Goal: Task Accomplishment & Management: Manage account settings

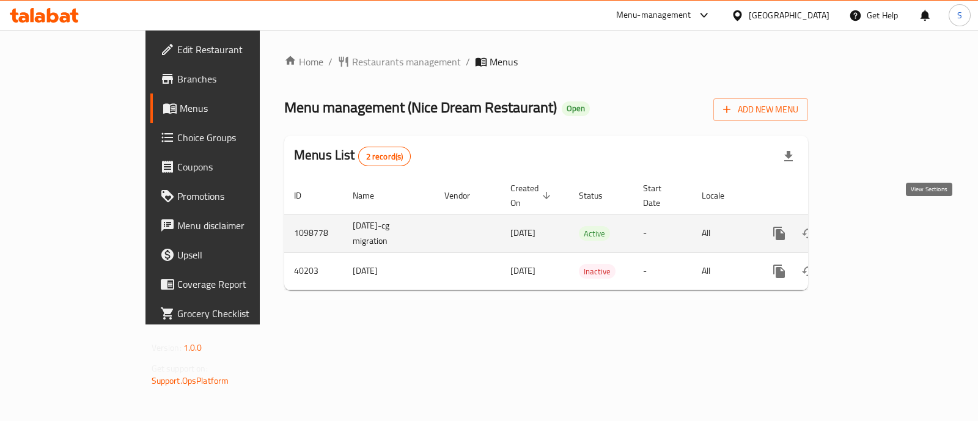
click at [873, 228] on icon "enhanced table" at bounding box center [867, 233] width 11 height 11
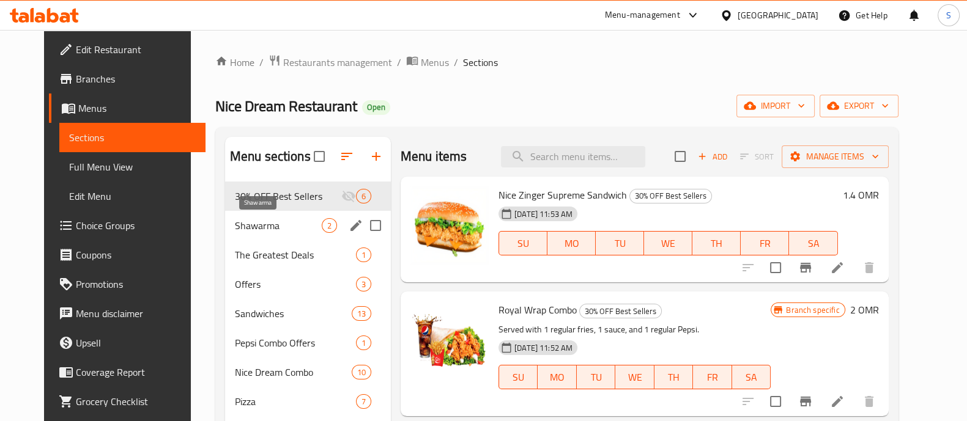
click at [263, 230] on span "Shawarma" at bounding box center [278, 225] width 87 height 15
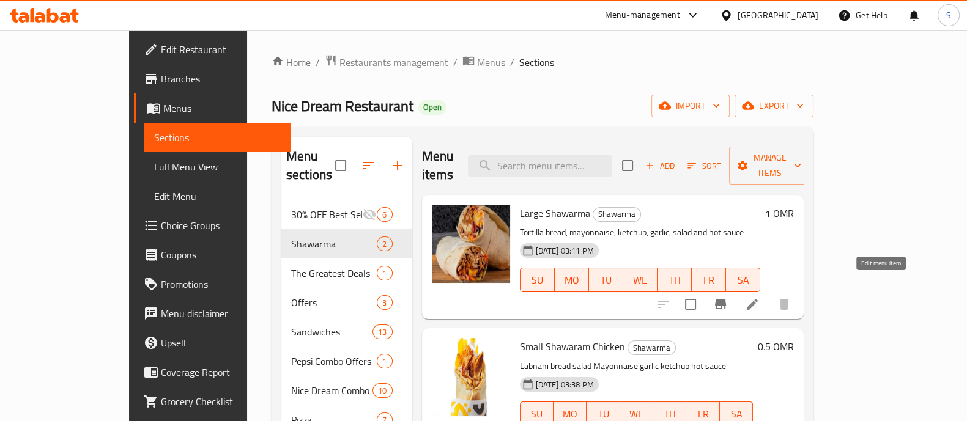
click at [760, 297] on icon at bounding box center [752, 304] width 15 height 15
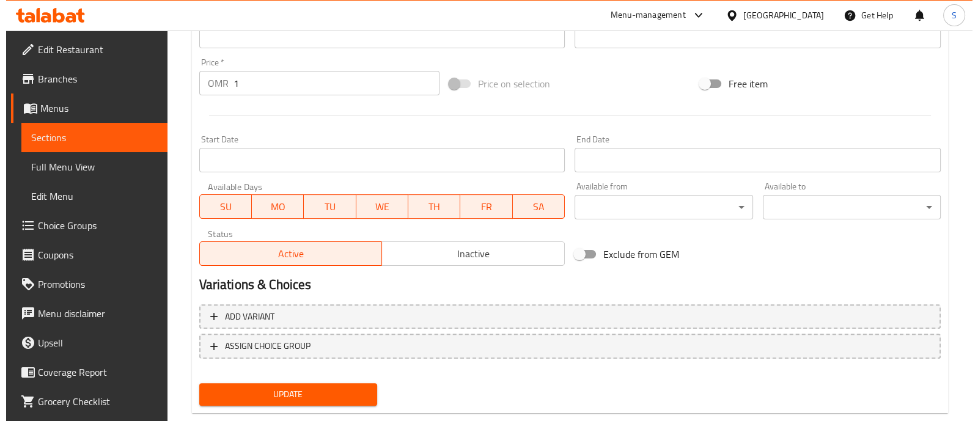
scroll to position [459, 0]
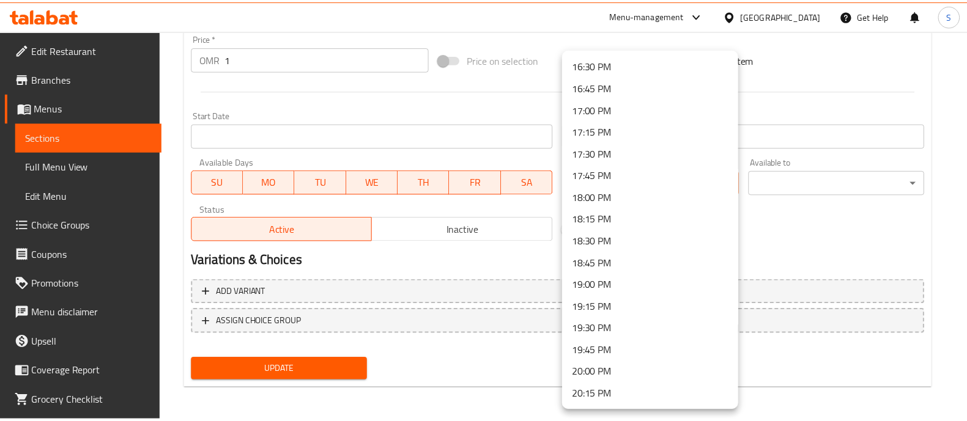
scroll to position [1299, 0]
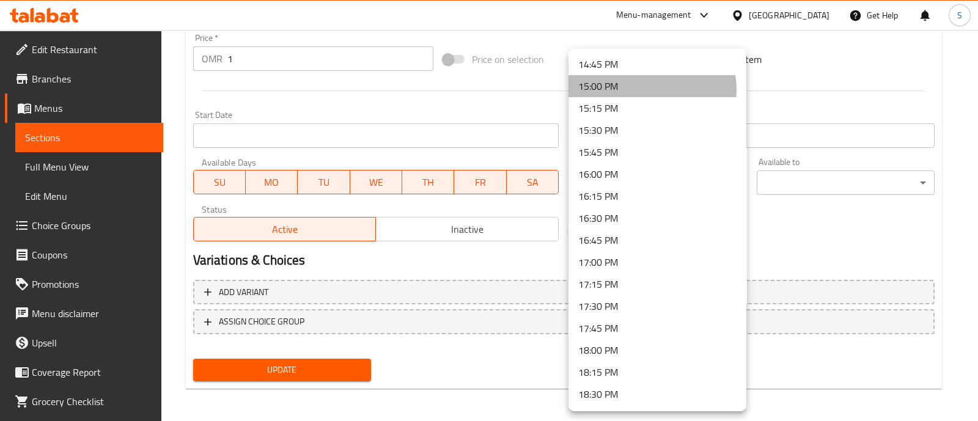
click at [645, 89] on li "15:00 PM" at bounding box center [658, 86] width 178 height 22
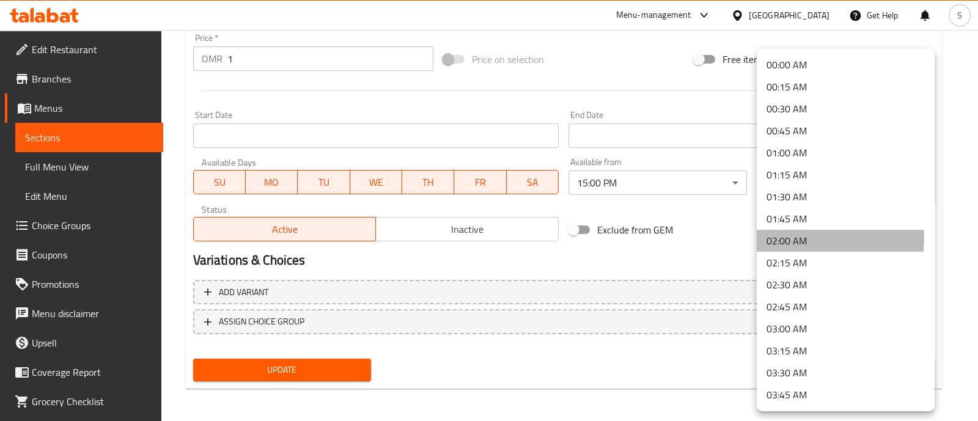
click at [795, 237] on li "02:00 AM" at bounding box center [846, 241] width 178 height 22
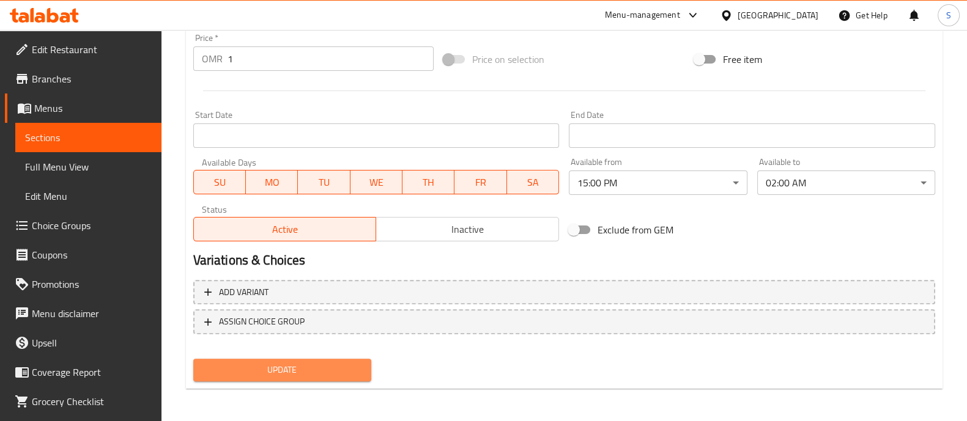
click at [338, 374] on span "Update" at bounding box center [282, 370] width 158 height 15
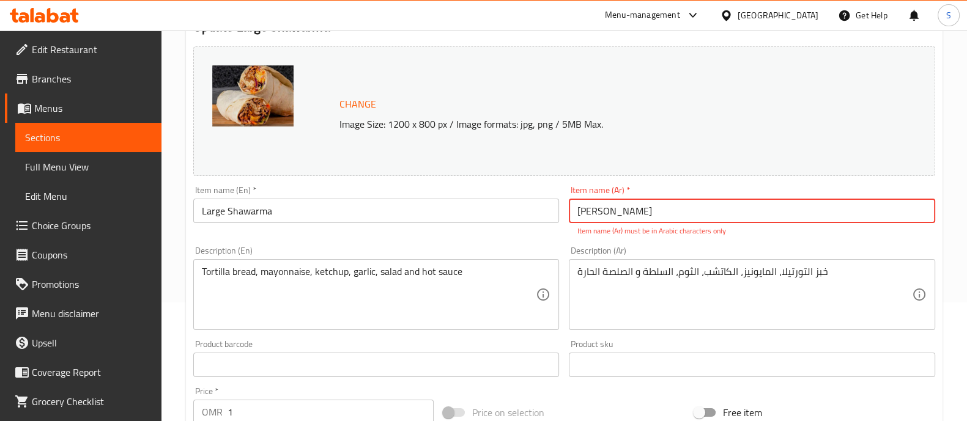
click at [603, 211] on input "[PERSON_NAME]" at bounding box center [752, 211] width 366 height 24
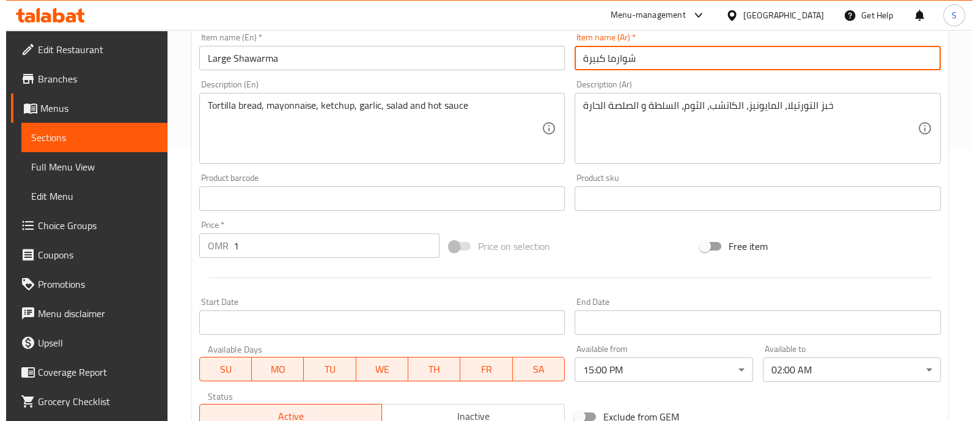
scroll to position [459, 0]
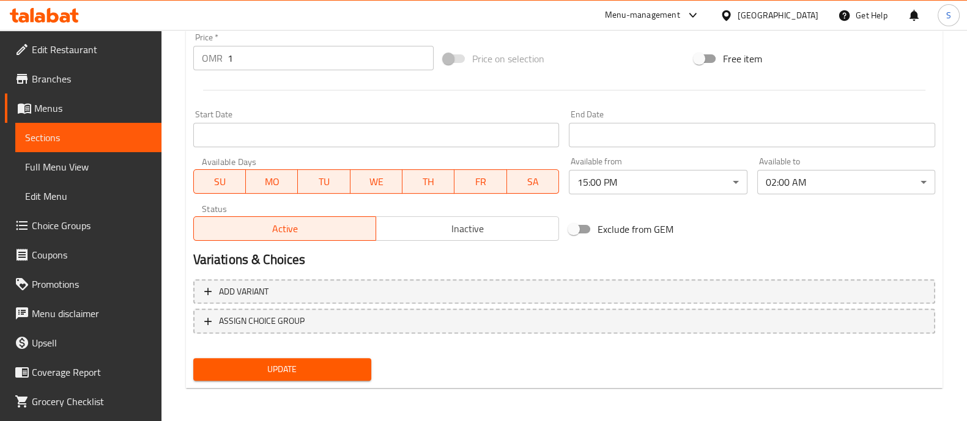
type input "شوارما كبيرة"
click at [309, 372] on span "Update" at bounding box center [282, 369] width 158 height 15
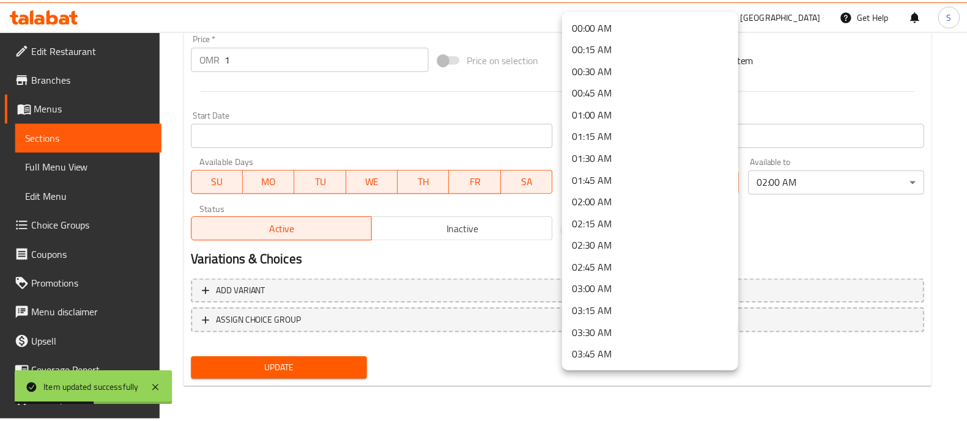
scroll to position [1155, 0]
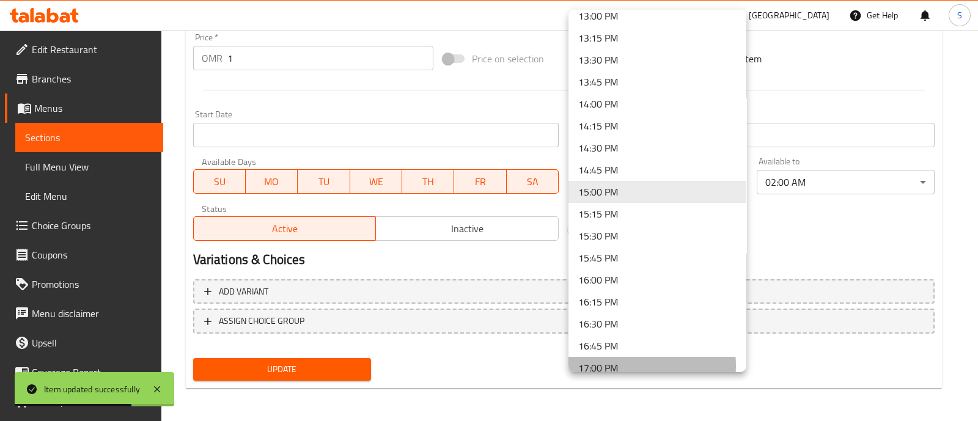
click at [615, 365] on li "17:00 PM" at bounding box center [658, 368] width 178 height 22
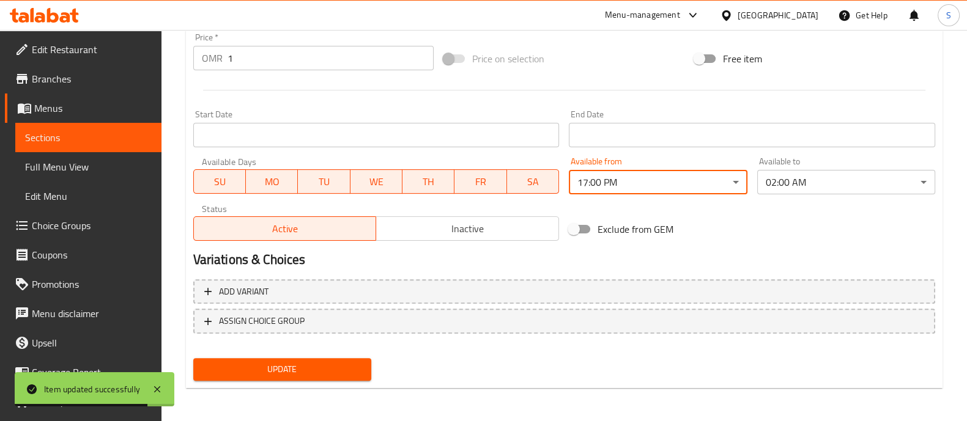
click at [322, 370] on span "Update" at bounding box center [282, 369] width 158 height 15
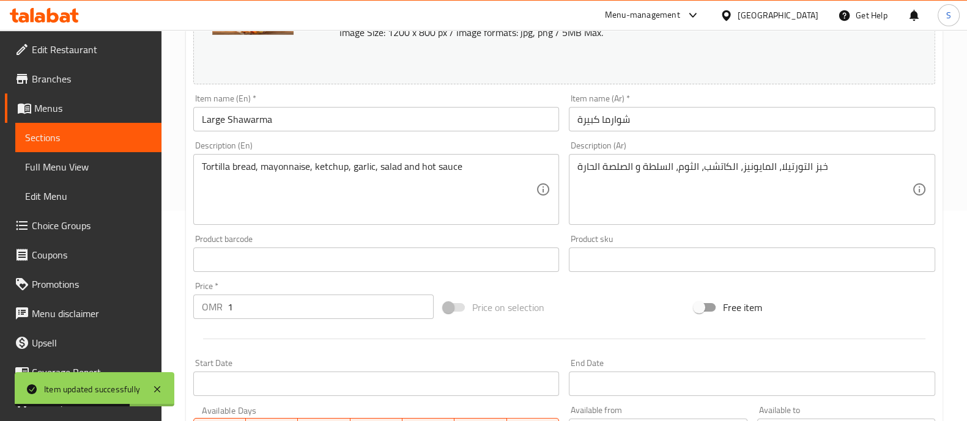
scroll to position [0, 0]
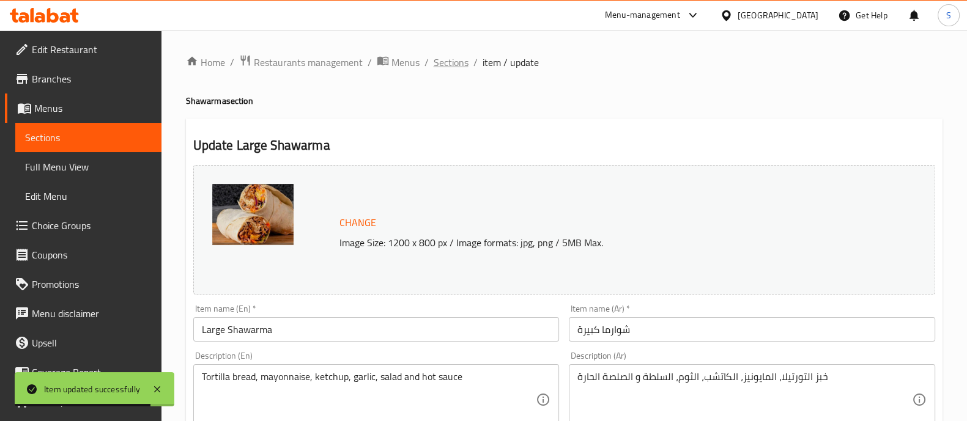
click at [453, 64] on span "Sections" at bounding box center [451, 62] width 35 height 15
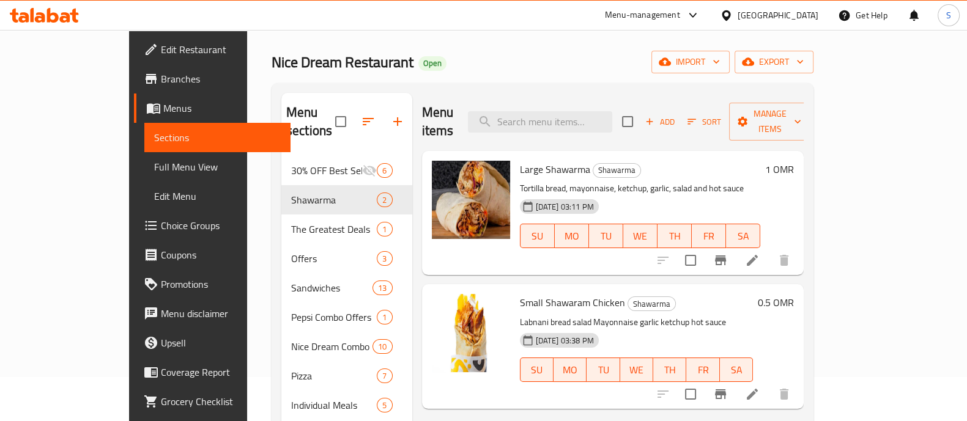
scroll to position [152, 0]
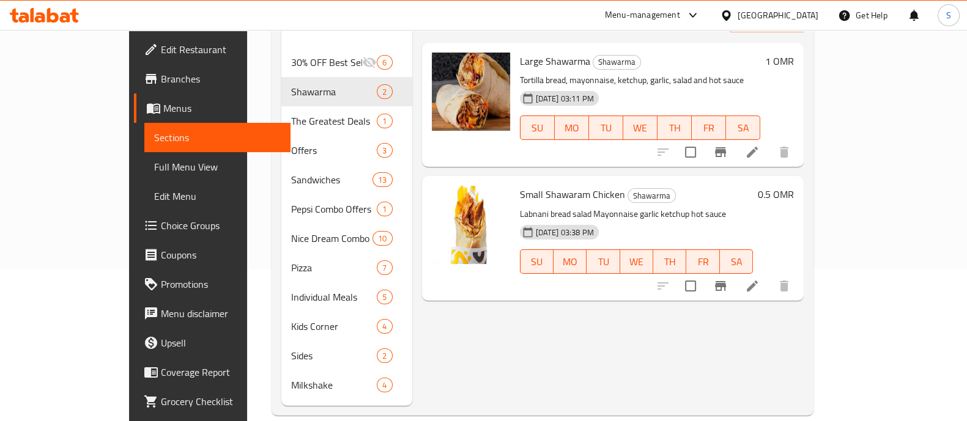
click at [760, 279] on icon at bounding box center [752, 286] width 15 height 15
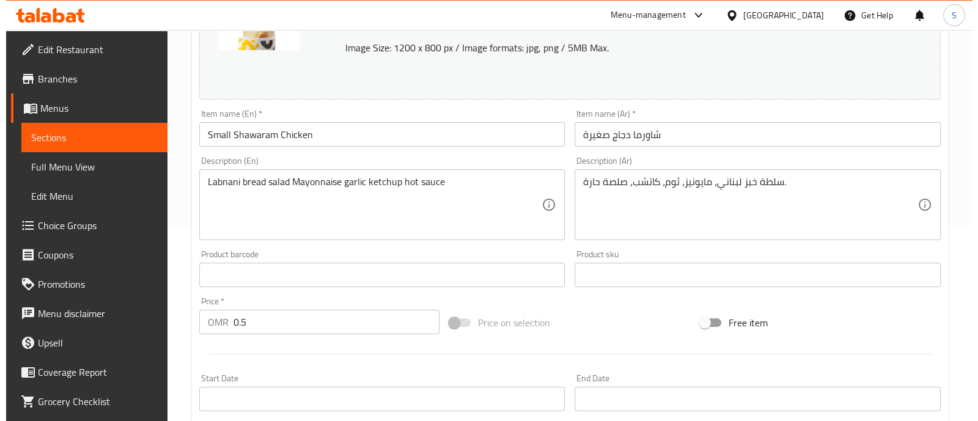
scroll to position [459, 0]
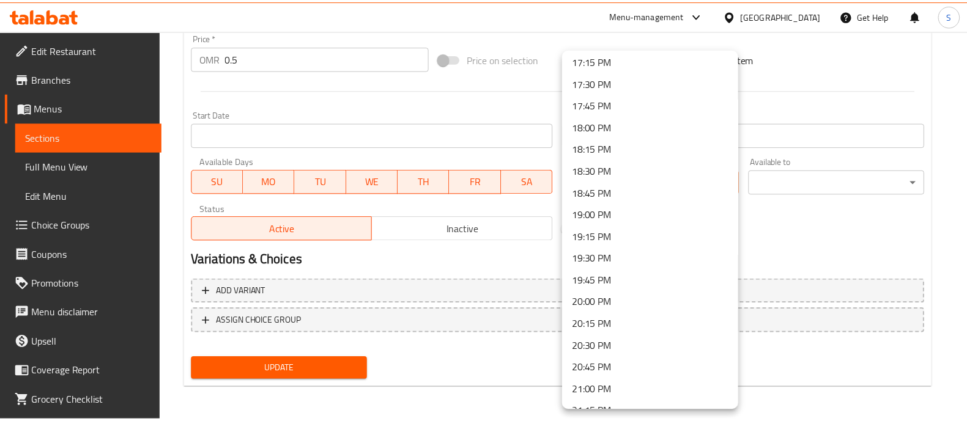
scroll to position [1452, 0]
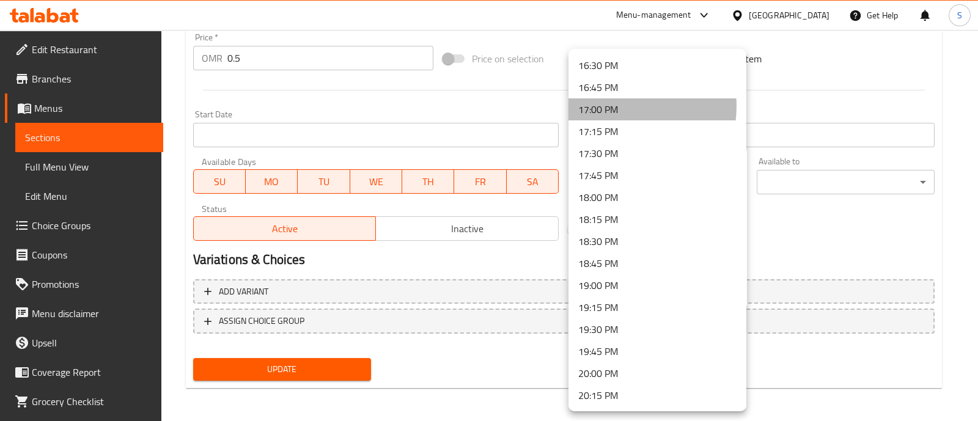
click at [614, 105] on li "17:00 PM" at bounding box center [658, 109] width 178 height 22
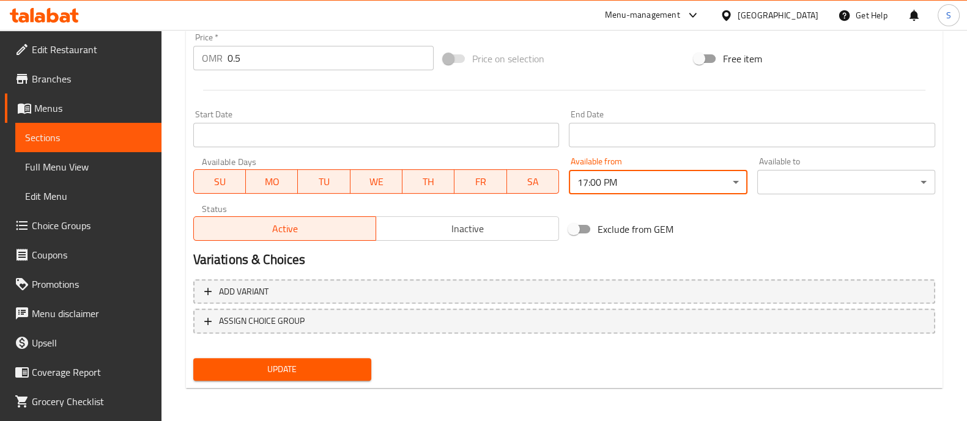
click at [767, 166] on div "Available to ​ ​" at bounding box center [846, 175] width 178 height 37
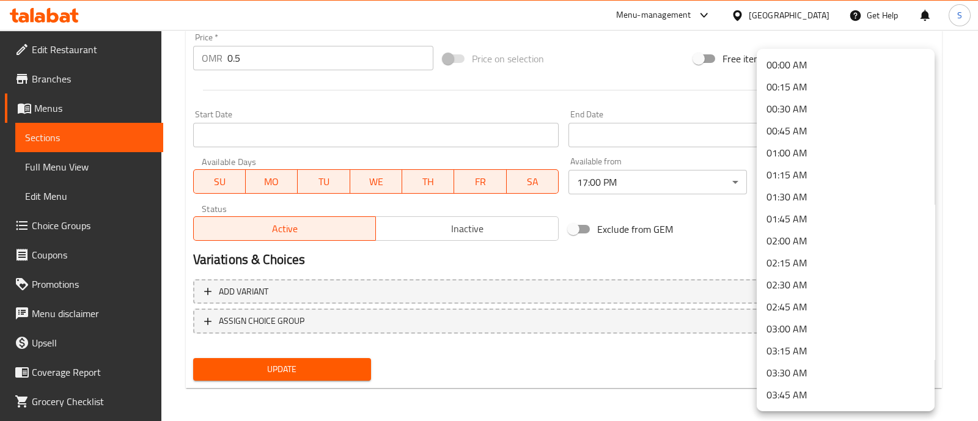
click at [808, 234] on li "02:00 AM" at bounding box center [846, 241] width 178 height 22
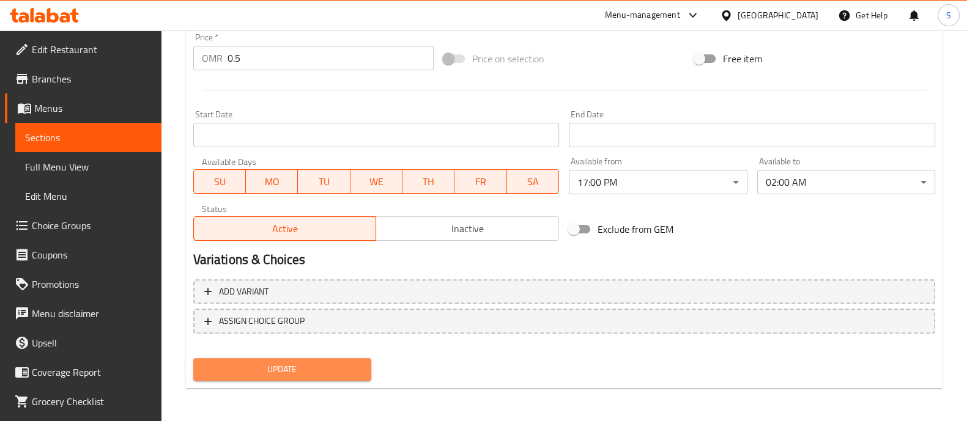
click at [321, 362] on span "Update" at bounding box center [282, 369] width 158 height 15
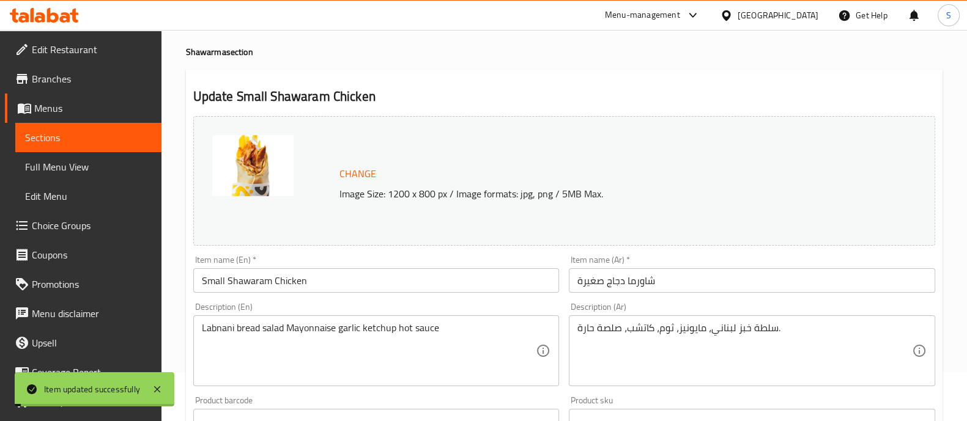
scroll to position [0, 0]
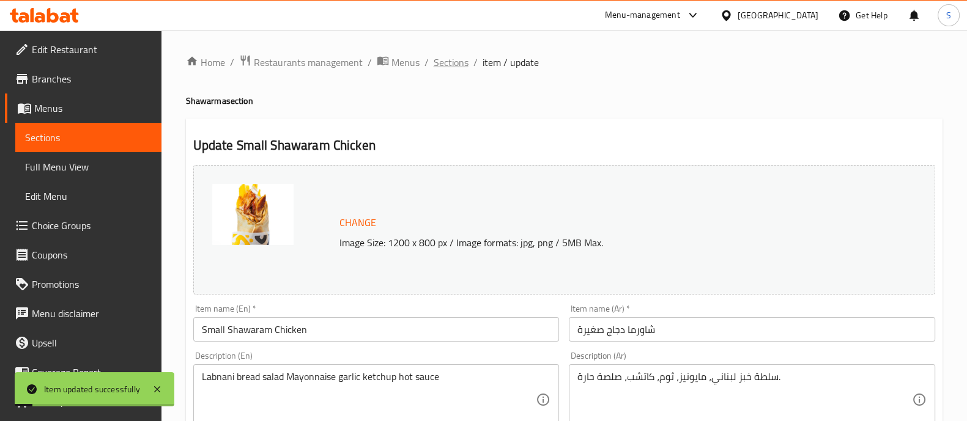
click at [446, 60] on span "Sections" at bounding box center [451, 62] width 35 height 15
